Goal: Task Accomplishment & Management: Use online tool/utility

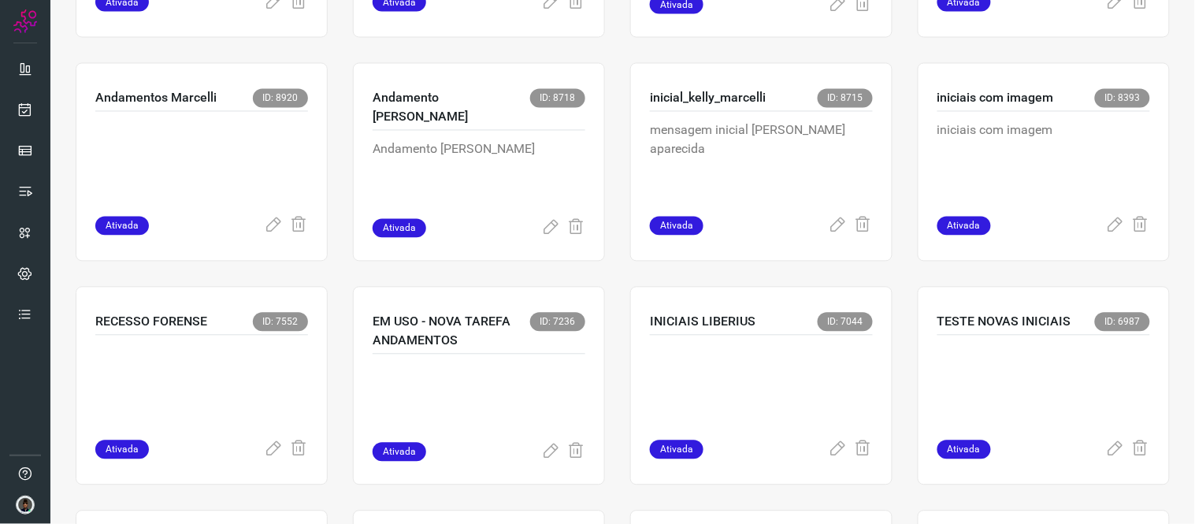
scroll to position [736, 0]
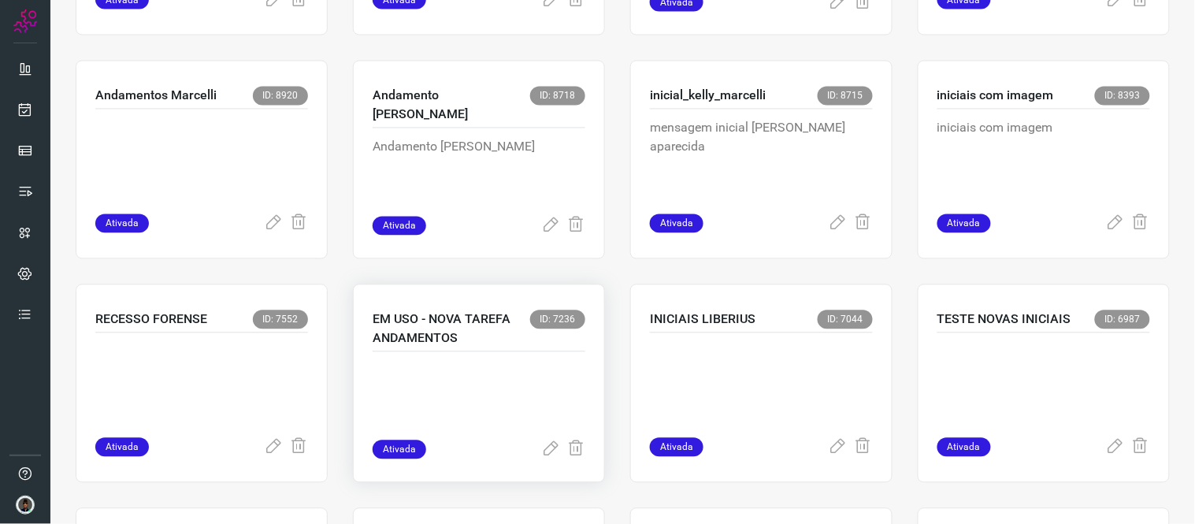
click at [508, 400] on p at bounding box center [479, 401] width 213 height 79
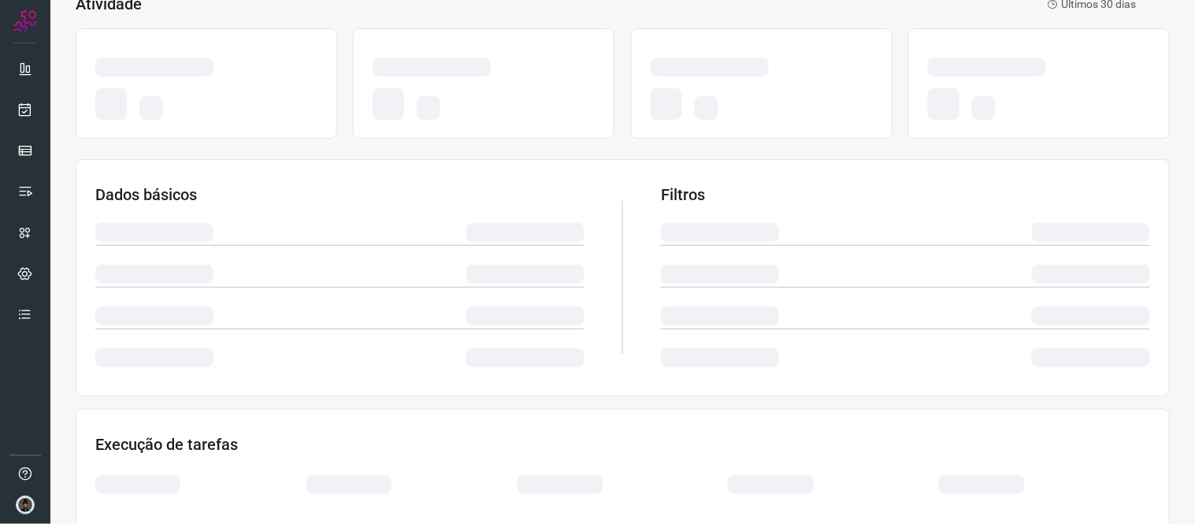
scroll to position [12, 0]
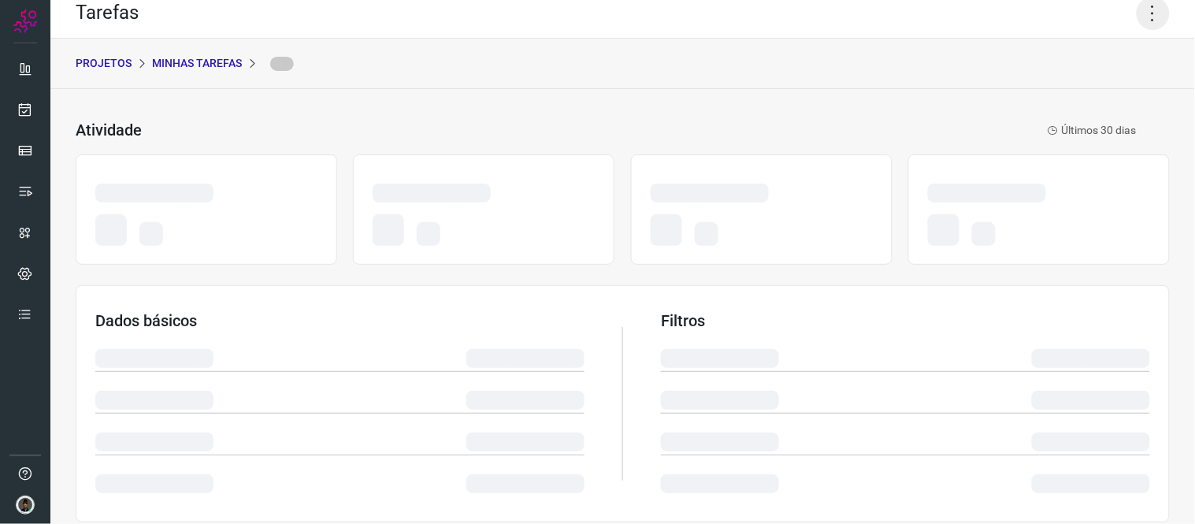
click at [1136, 19] on icon at bounding box center [1152, 13] width 33 height 33
click at [1047, 76] on div "PROJETOS Minhas Tarefas" at bounding box center [622, 64] width 1144 height 50
click at [1150, 26] on icon at bounding box center [1152, 13] width 33 height 33
click at [1150, 28] on icon at bounding box center [1152, 13] width 33 height 33
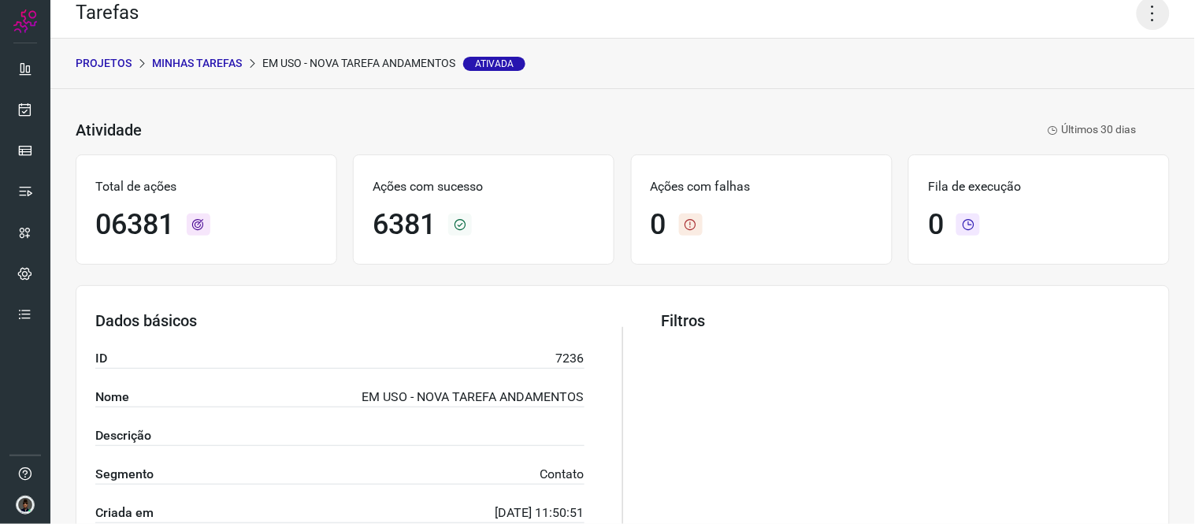
click at [1139, 9] on icon at bounding box center [1152, 13] width 33 height 33
click at [1069, 91] on li "Executar" at bounding box center [1084, 90] width 143 height 25
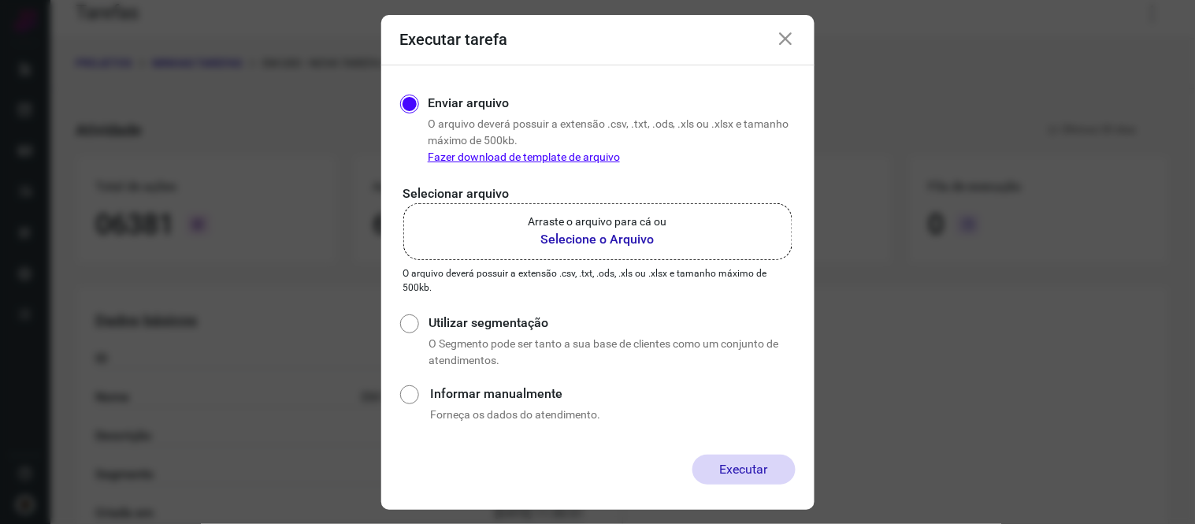
click at [679, 223] on label "Arraste o arquivo para cá ou Selecione o Arquivo" at bounding box center [597, 231] width 389 height 57
click at [0, 0] on input "Arraste o arquivo para cá ou Selecione o Arquivo" at bounding box center [0, 0] width 0 height 0
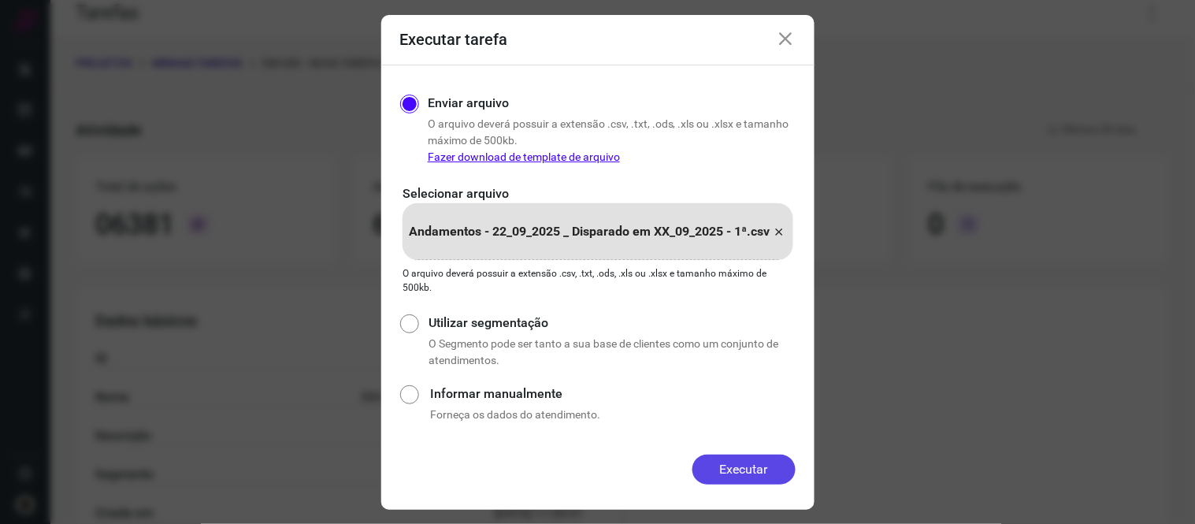
click at [713, 474] on button "Executar" at bounding box center [743, 469] width 103 height 30
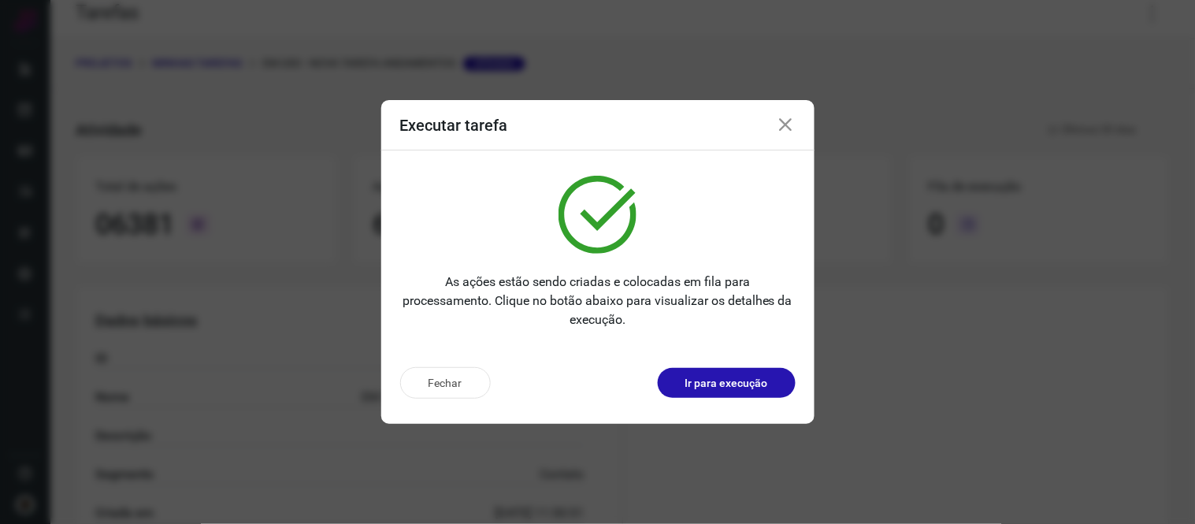
click at [783, 131] on icon at bounding box center [786, 125] width 19 height 19
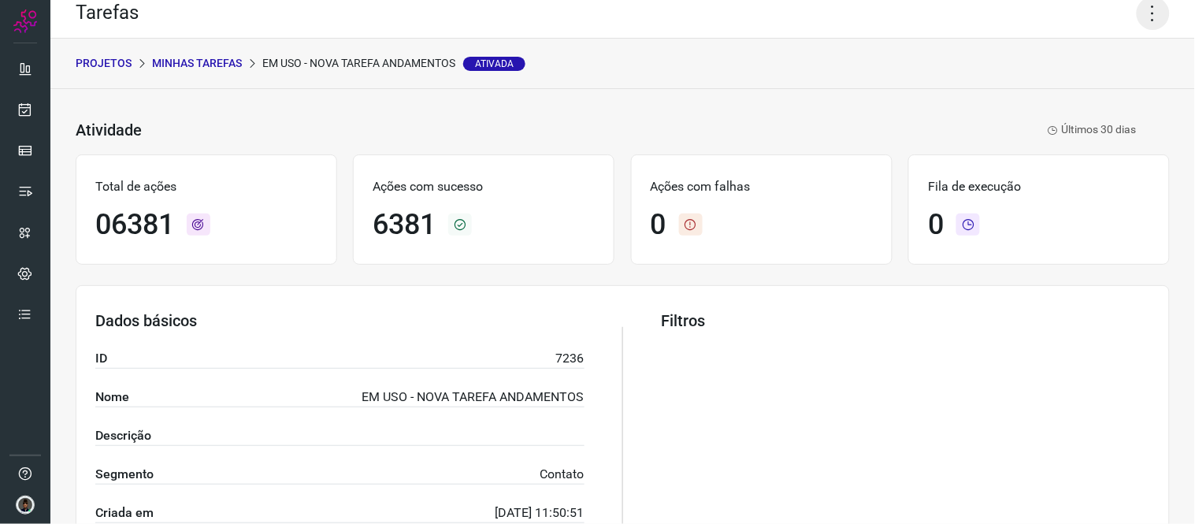
click at [1136, 28] on icon at bounding box center [1152, 13] width 33 height 33
click at [1080, 87] on li "Executar" at bounding box center [1084, 90] width 143 height 25
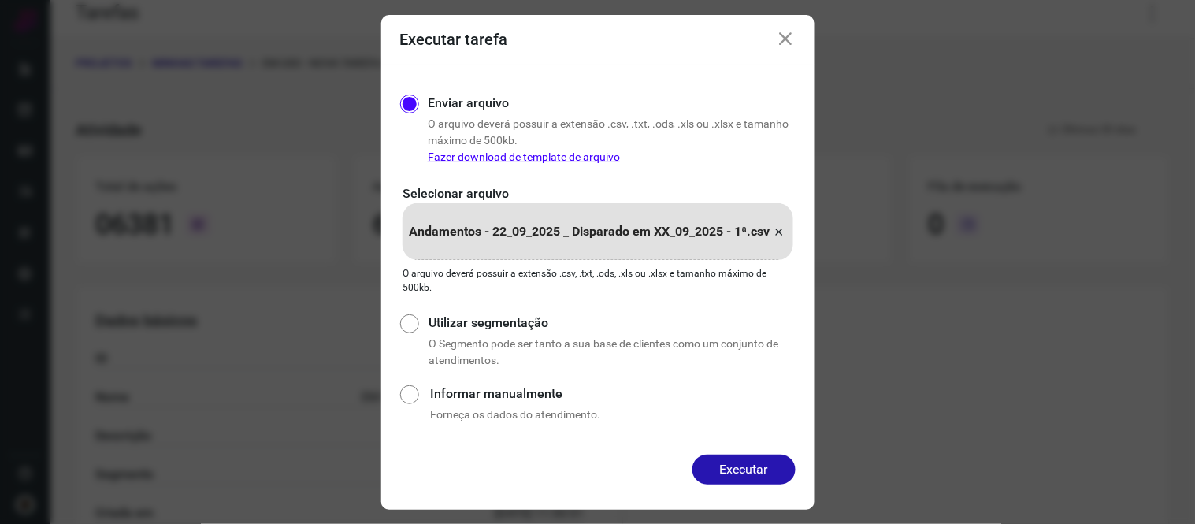
click at [784, 232] on icon at bounding box center [779, 231] width 13 height 19
click at [0, 0] on input "Andamentos - 22_09_2025 _ Disparado em XX_09_2025 - 1ª.csv" at bounding box center [0, 0] width 0 height 0
drag, startPoint x: 743, startPoint y: 493, endPoint x: 751, endPoint y: 455, distance: 38.5
click at [751, 455] on div "Executar" at bounding box center [597, 481] width 433 height 55
click at [751, 455] on button "Executar" at bounding box center [743, 469] width 103 height 30
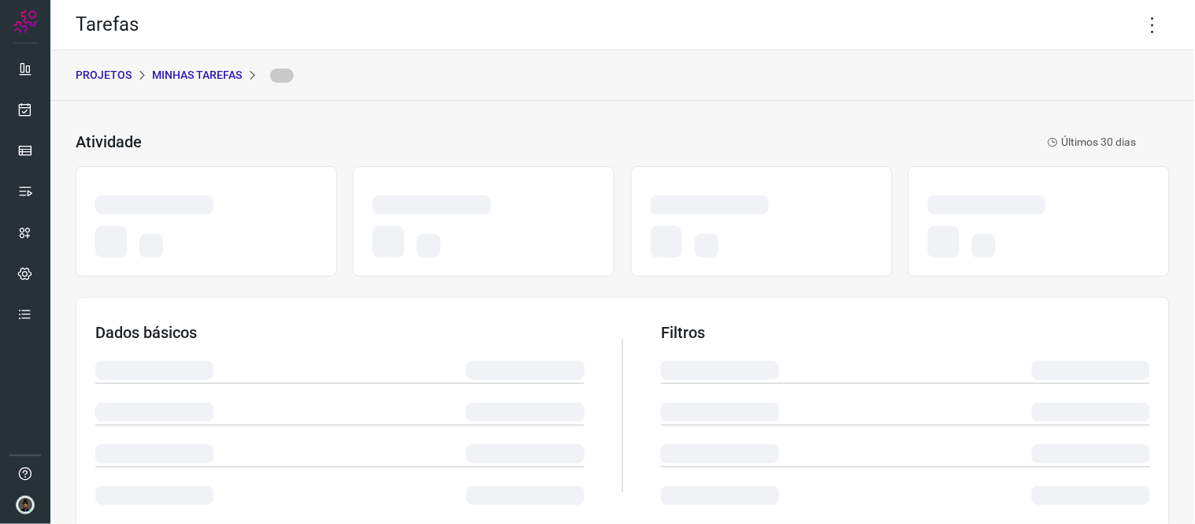
click at [202, 74] on p "Minhas Tarefas" at bounding box center [197, 75] width 90 height 17
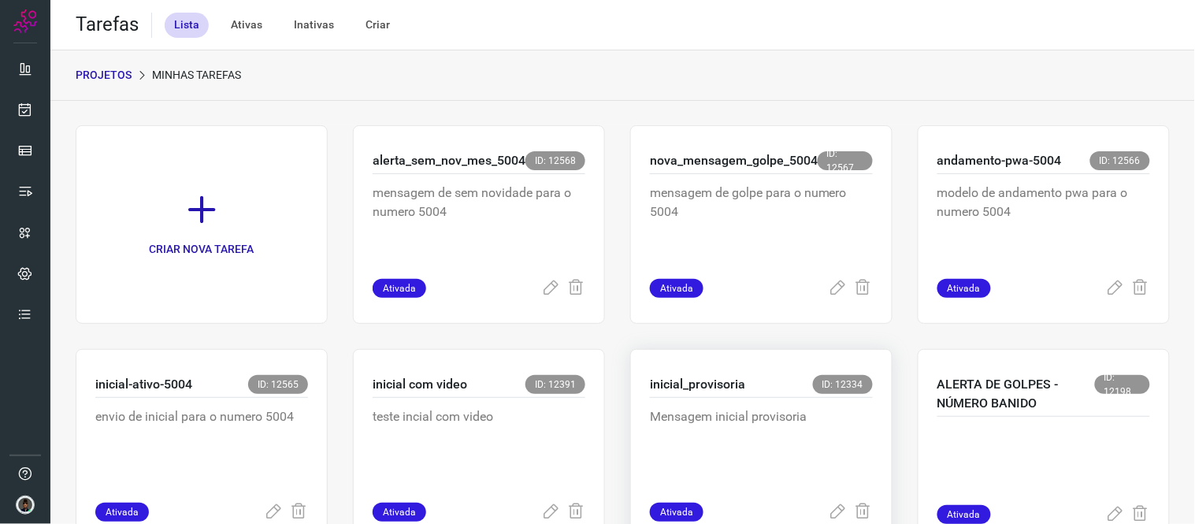
click at [694, 413] on p "Mensagem inicial provisoria" at bounding box center [761, 446] width 223 height 79
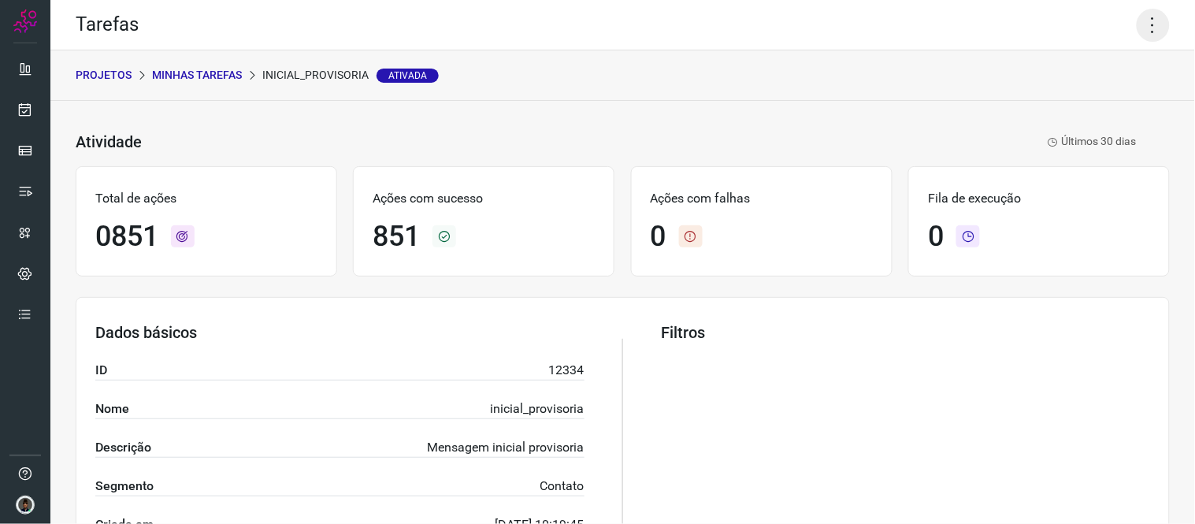
click at [1136, 25] on icon at bounding box center [1152, 25] width 33 height 33
click at [1029, 106] on icon at bounding box center [1033, 103] width 16 height 16
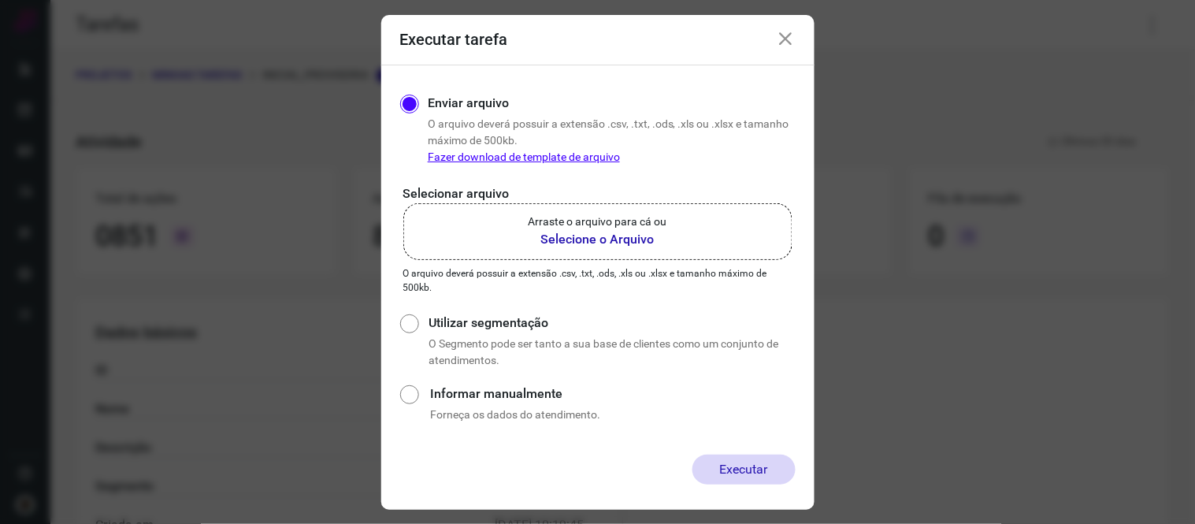
click at [671, 249] on label "Arraste o arquivo para cá ou Selecione o Arquivo" at bounding box center [597, 231] width 389 height 57
click at [0, 0] on input "Arraste o arquivo para cá ou Selecione o Arquivo" at bounding box center [0, 0] width 0 height 0
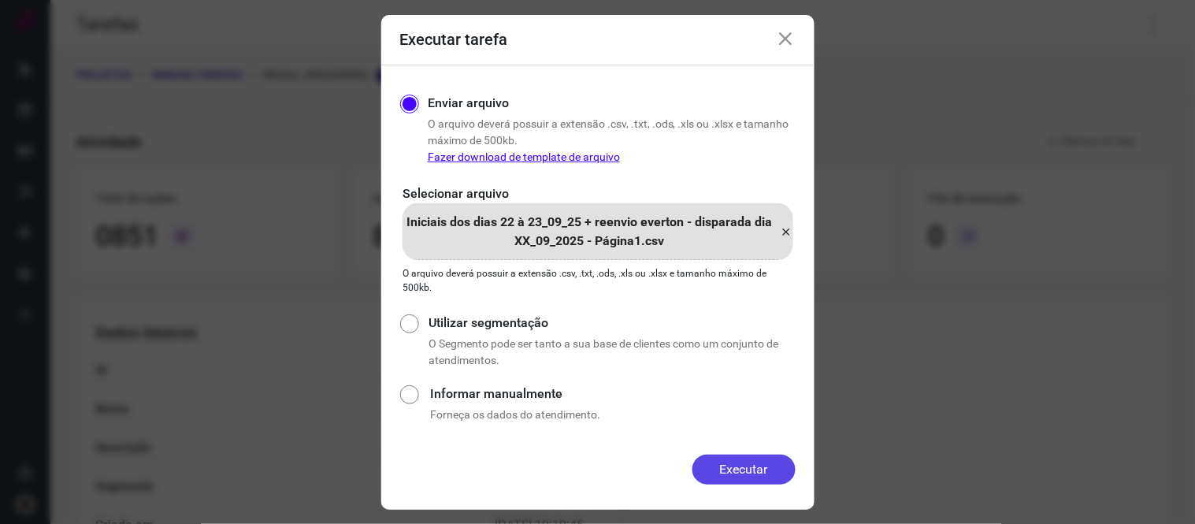
click at [715, 475] on button "Executar" at bounding box center [743, 469] width 103 height 30
